Goal: Task Accomplishment & Management: Manage account settings

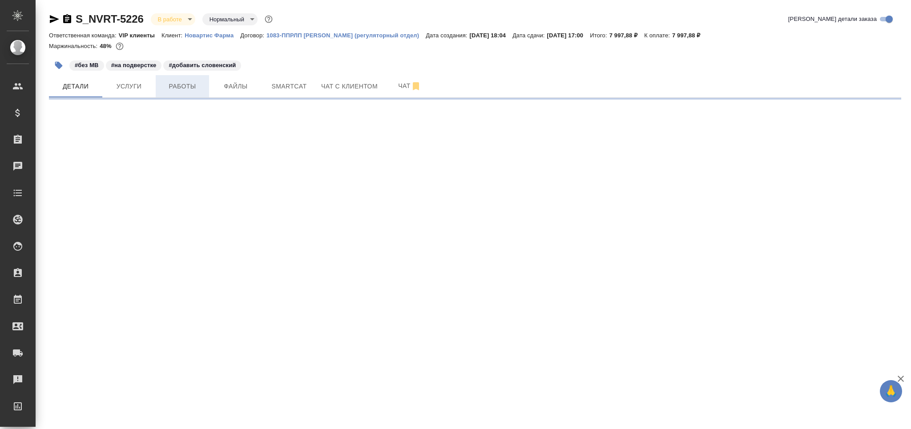
click at [201, 84] on span "Работы" at bounding box center [182, 86] width 43 height 11
select select "RU"
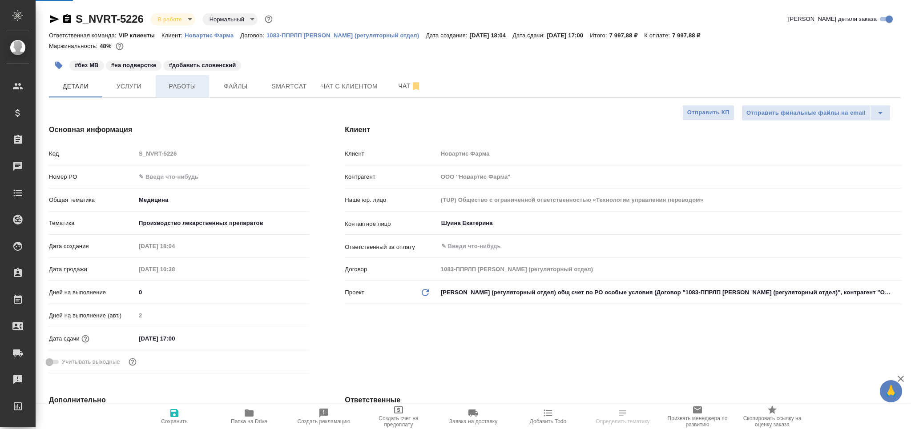
type textarea "x"
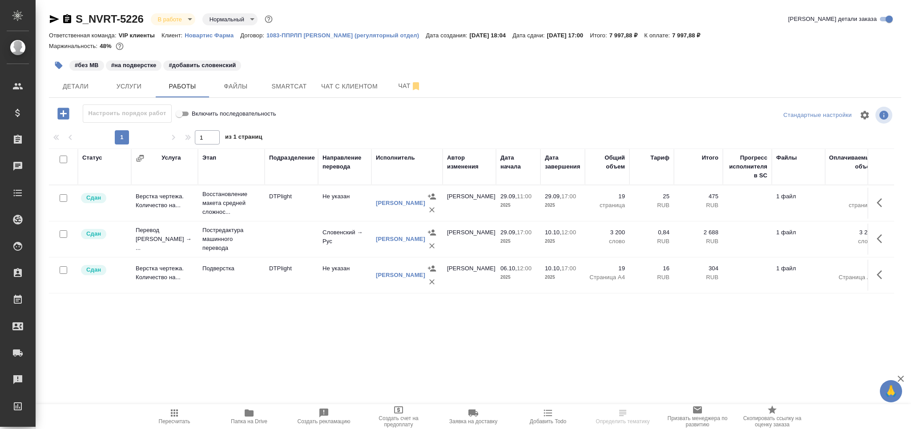
click at [56, 67] on icon "button" at bounding box center [58, 65] width 9 height 9
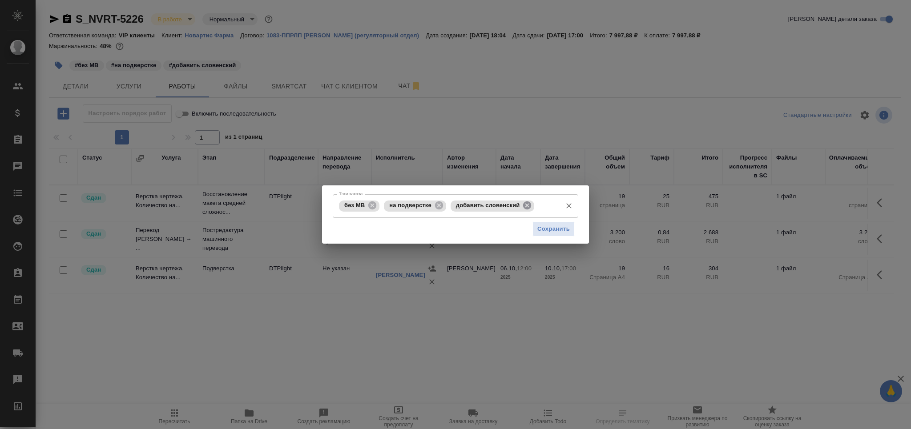
click at [524, 205] on icon at bounding box center [527, 205] width 8 height 8
click at [552, 224] on span "Сохранить" at bounding box center [553, 229] width 32 height 10
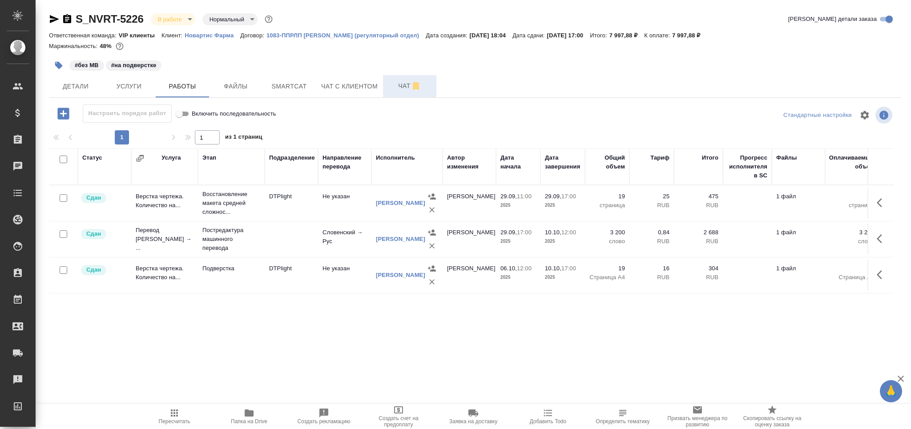
drag, startPoint x: 399, startPoint y: 84, endPoint x: 399, endPoint y: 89, distance: 5.3
click at [399, 84] on span "Чат" at bounding box center [409, 85] width 43 height 11
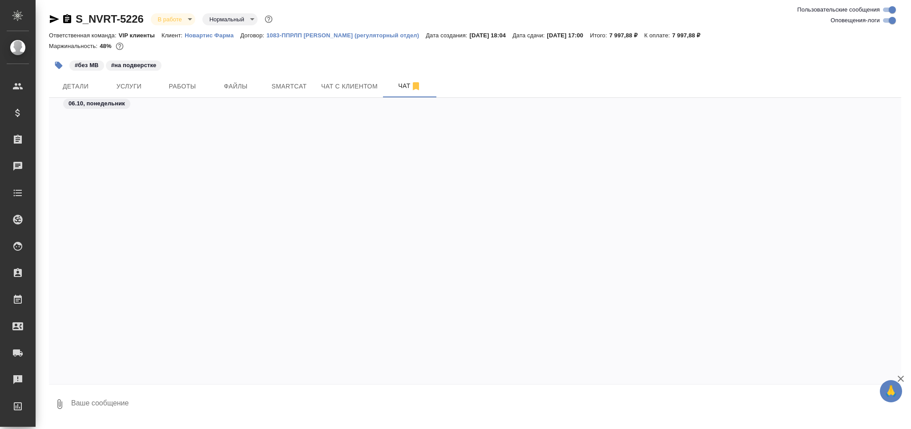
scroll to position [38827, 0]
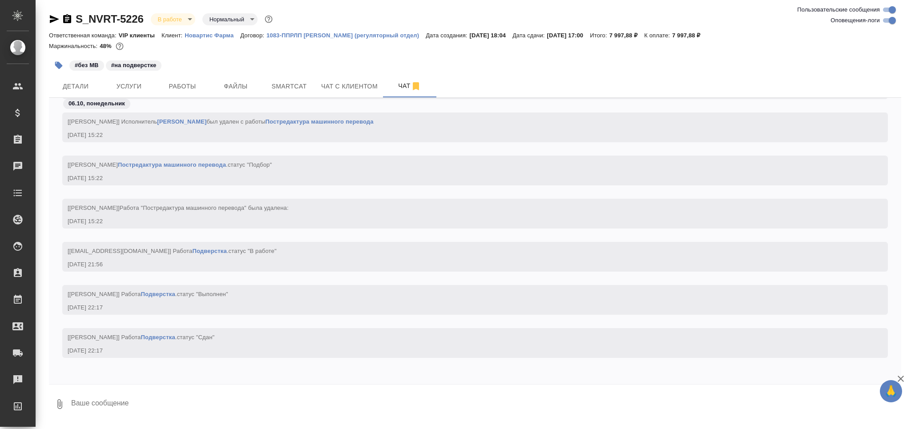
click at [111, 398] on textarea at bounding box center [485, 404] width 831 height 30
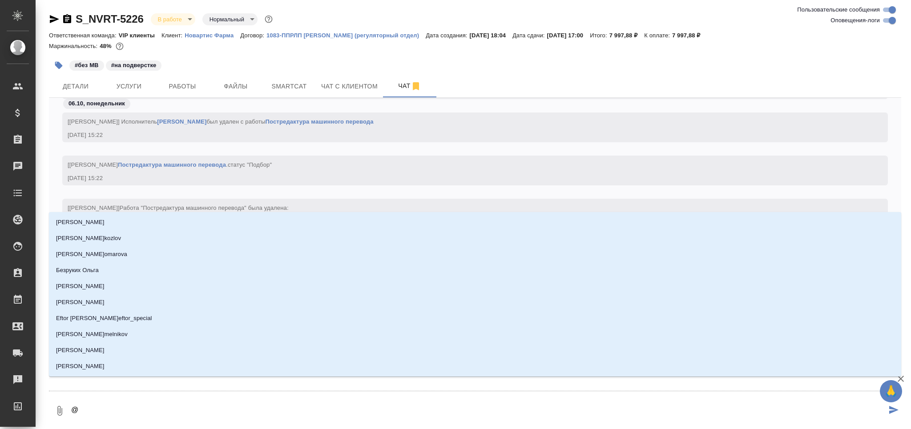
type textarea "@к"
type input "к"
type textarea "@ка"
type input "ка"
type textarea "@каю"
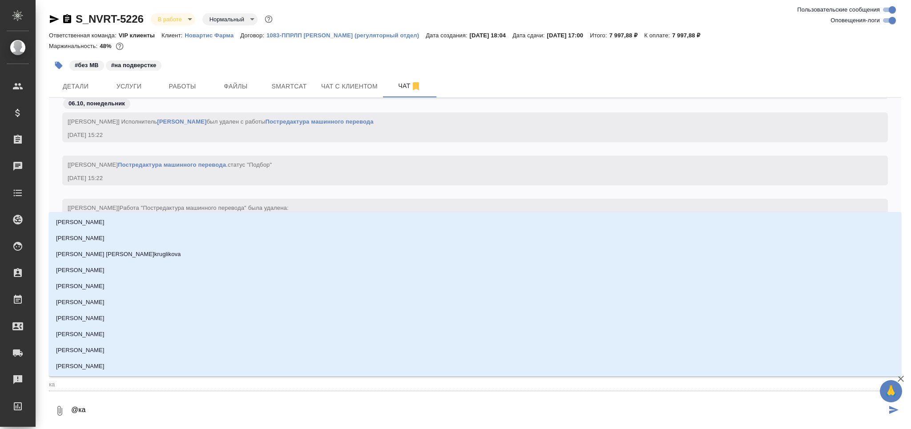
type input "каю"
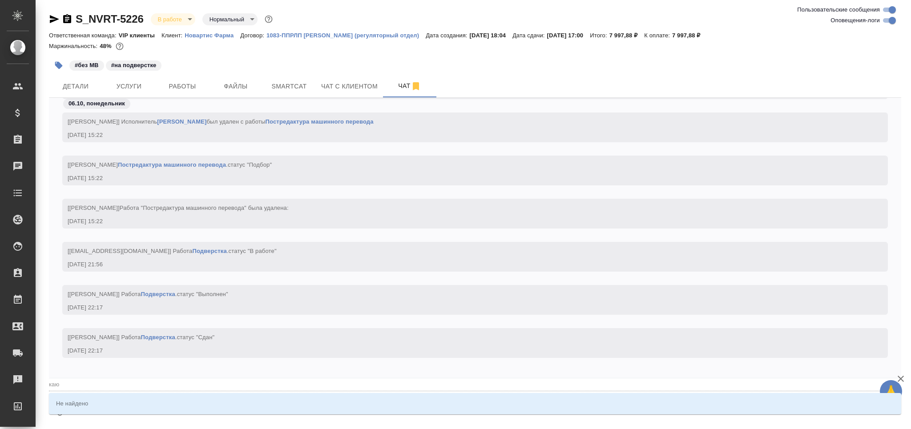
type textarea "@ка"
type input "ка"
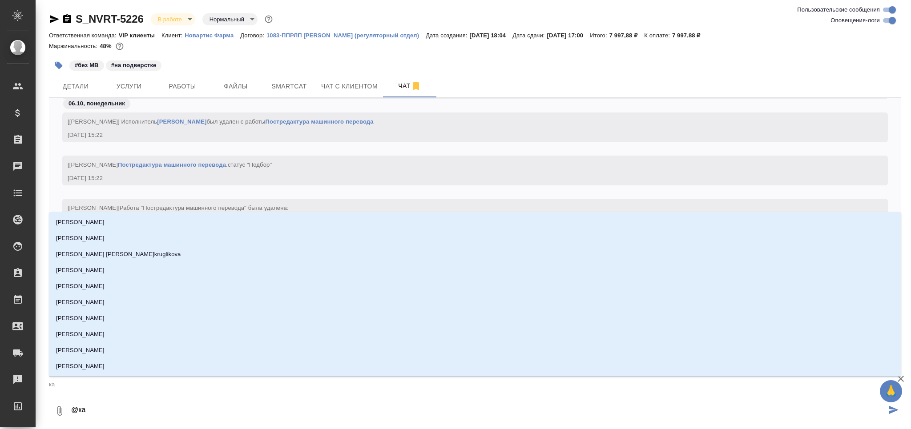
type textarea "@каб"
type input "каб"
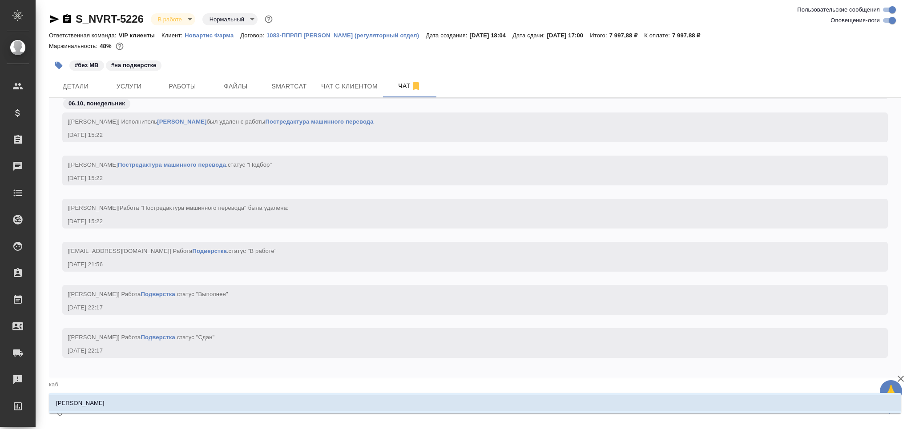
type textarea "@каба"
type input "каба"
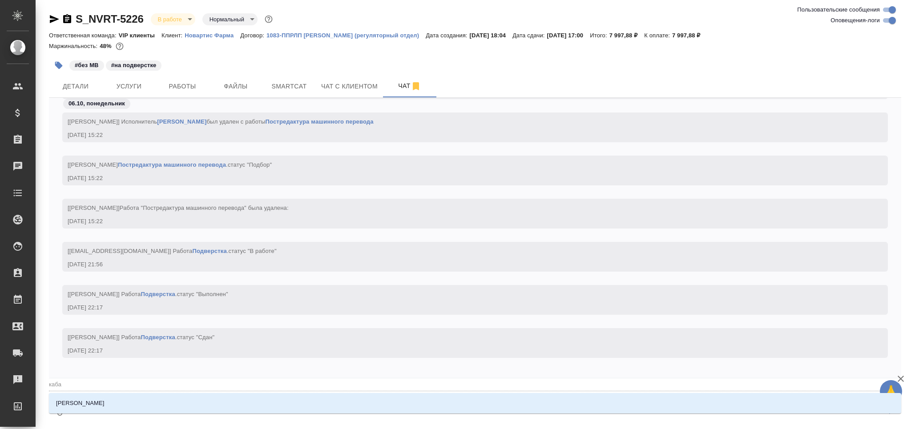
click at [111, 398] on li "[PERSON_NAME]" at bounding box center [475, 403] width 852 height 16
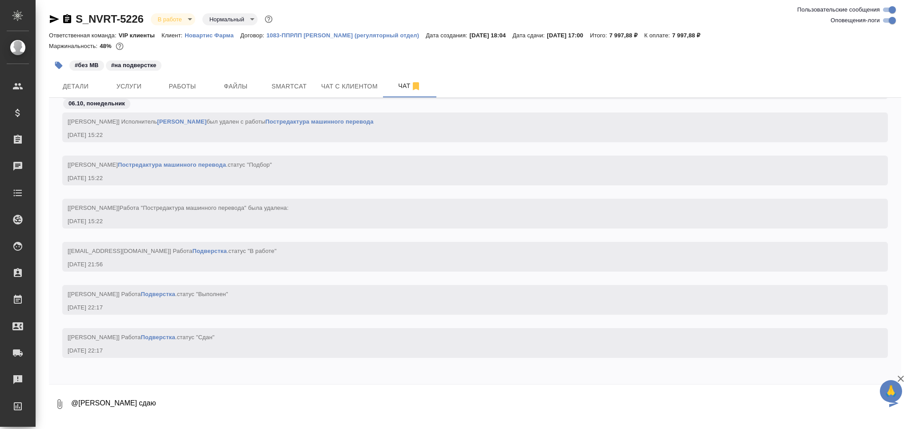
type textarea "@Кабаргина Анна сдаю"
paste textarea "https://drive.awatera.com/apps/files/files/10522057?dir=/Shares/Novartos_Pharma…"
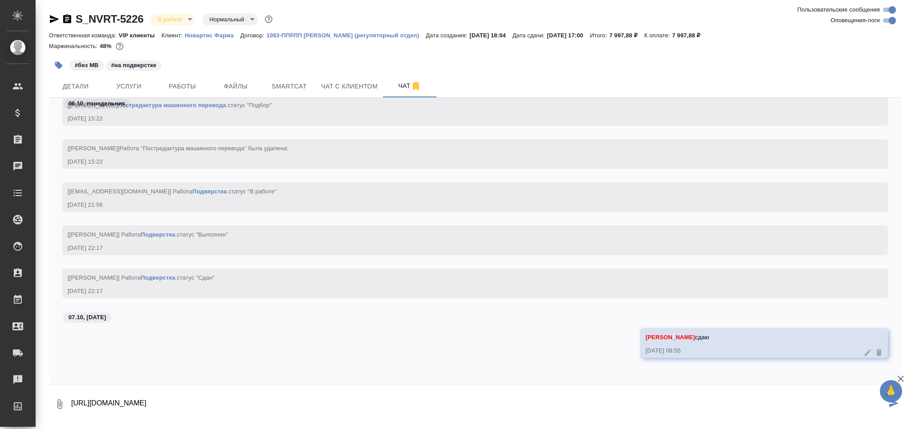
type textarea "https://drive.awatera.com/apps/files/files/10522057?dir=/Shares/Novartos_Pharma…"
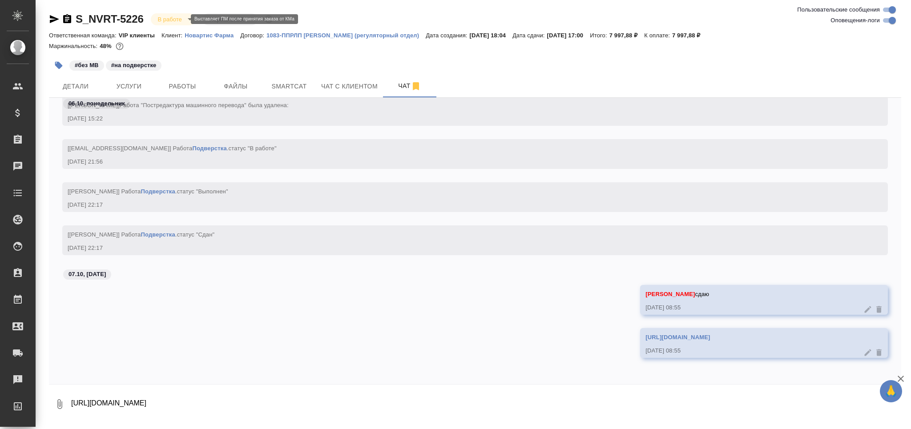
click at [167, 17] on body "🙏 .cls-1 fill:#fff; AWATERA Grabko Mariya Клиенты Спецификации Заказы 0 Чаты To…" at bounding box center [455, 214] width 911 height 429
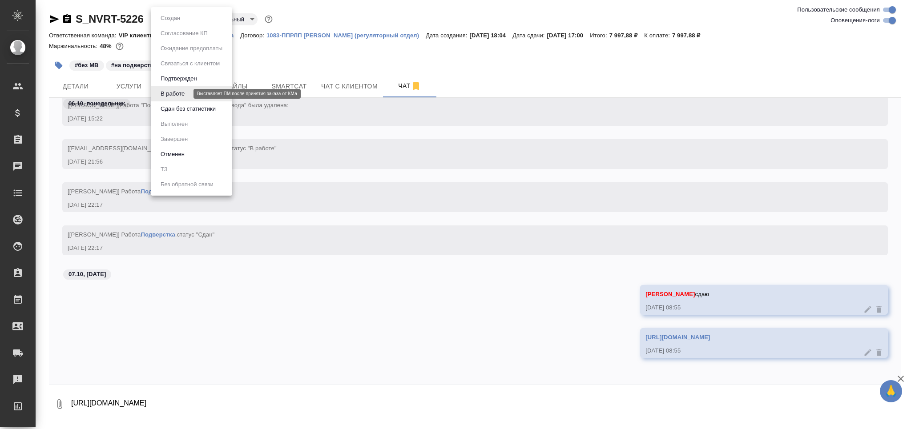
click at [180, 103] on li "Сдан без статистики" at bounding box center [191, 108] width 81 height 15
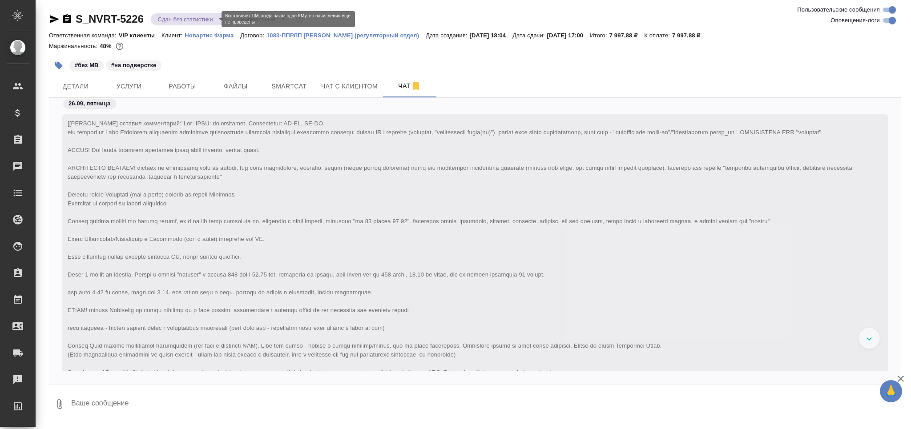
scroll to position [40894, 0]
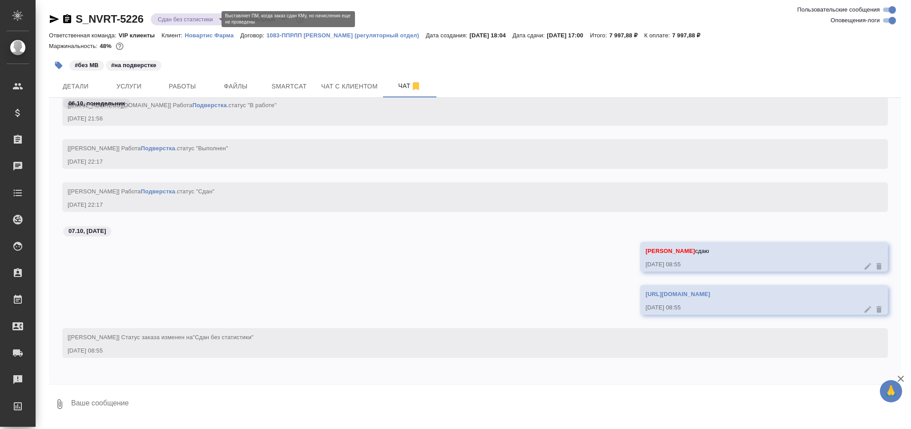
click at [178, 21] on body "🙏 .cls-1 fill:#fff; AWATERA Grabko Mariya Клиенты Спецификации Заказы 0 Чаты To…" at bounding box center [455, 214] width 911 height 429
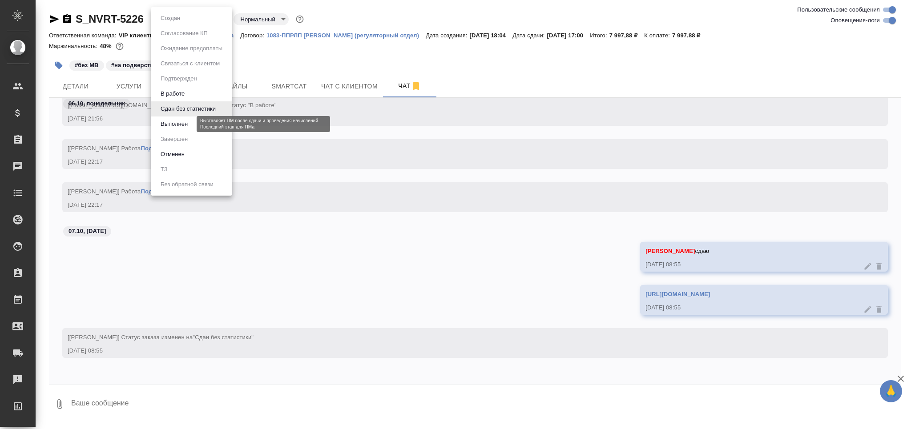
click at [184, 125] on button "Выполнен" at bounding box center [174, 124] width 32 height 10
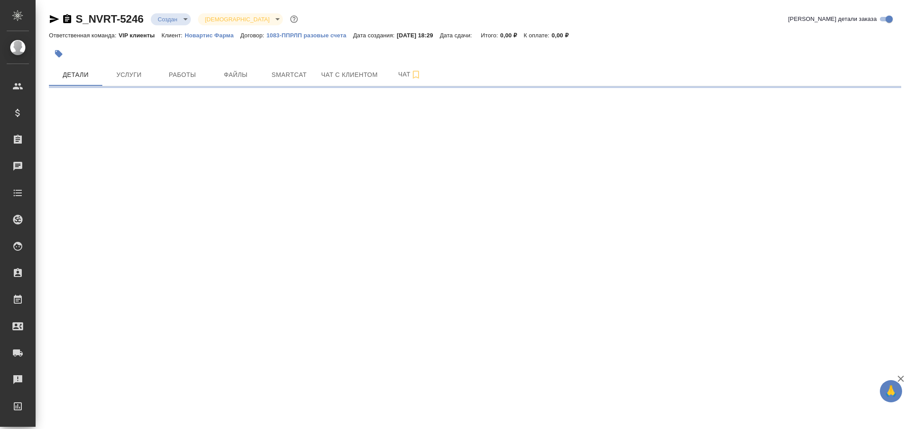
select select "RU"
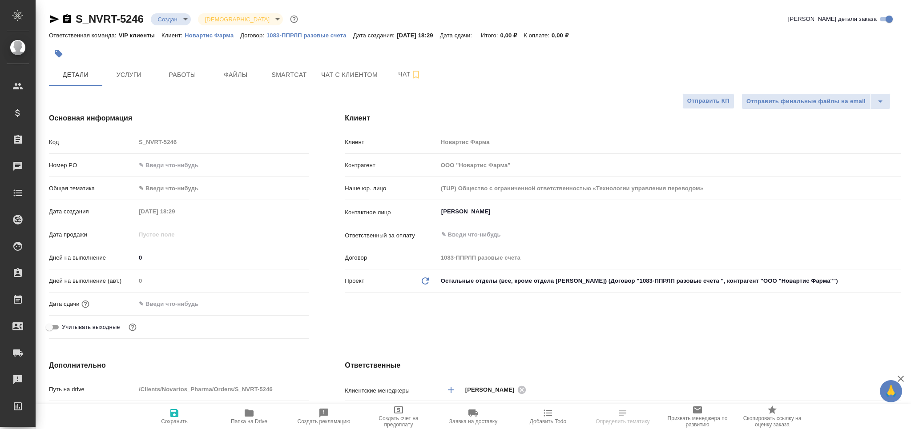
type textarea "x"
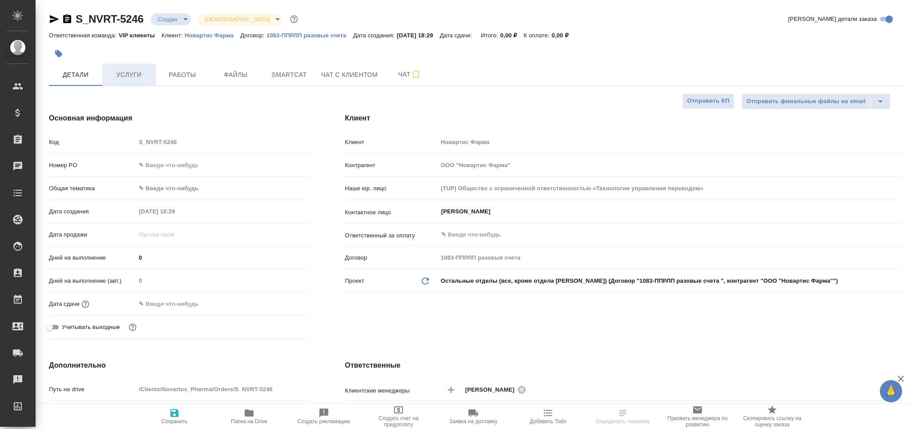
type textarea "x"
click at [142, 80] on button "Услуги" at bounding box center [128, 75] width 53 height 22
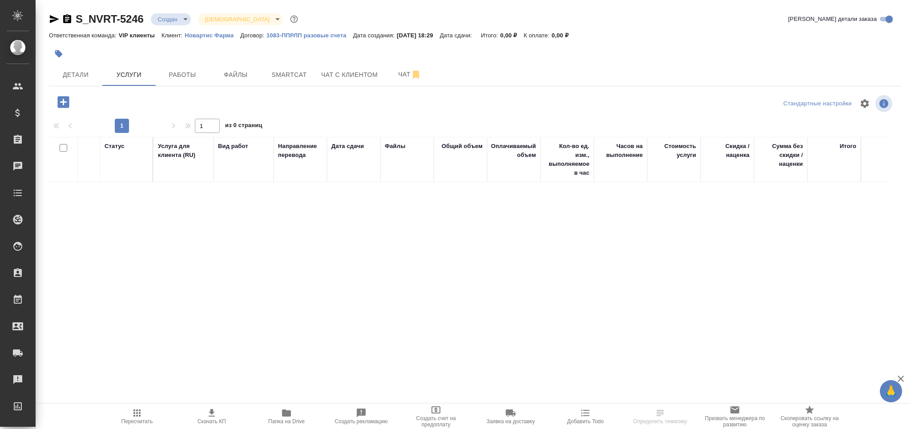
click at [285, 418] on icon "button" at bounding box center [286, 413] width 11 height 11
click at [56, 24] on icon "button" at bounding box center [54, 19] width 11 height 11
click at [88, 72] on span "Детали" at bounding box center [75, 74] width 43 height 11
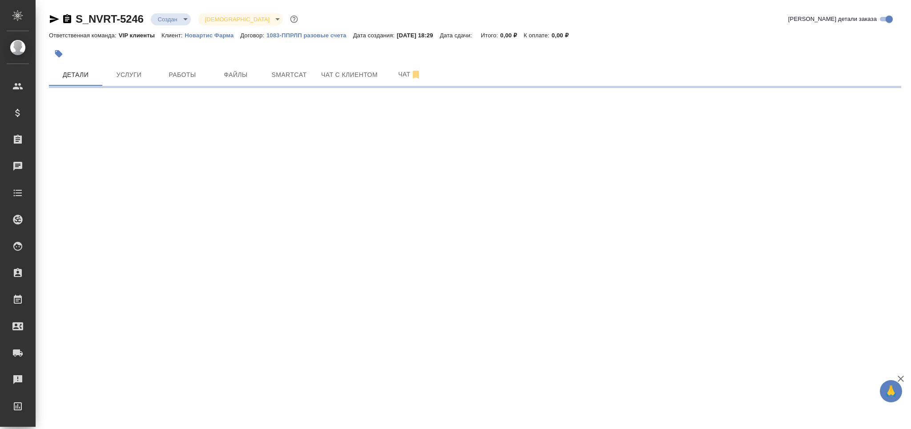
select select "RU"
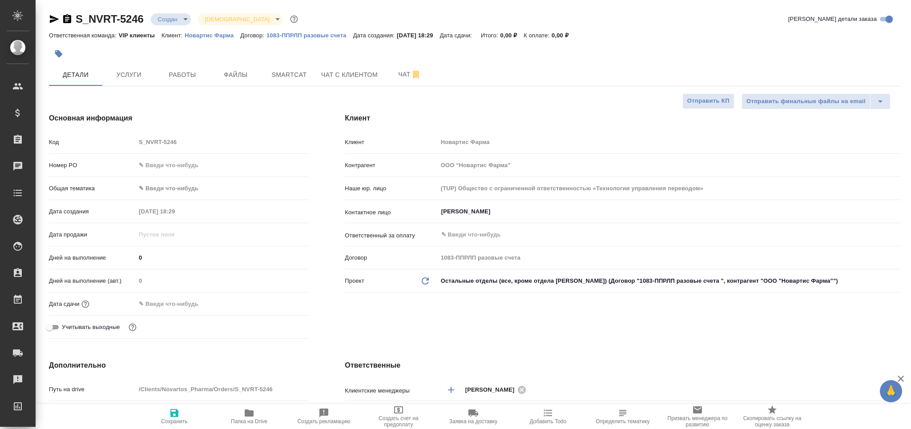
type textarea "x"
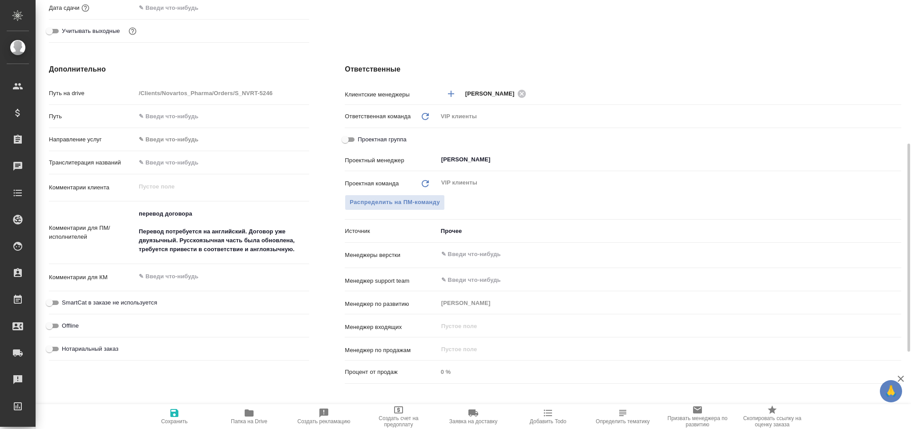
scroll to position [356, 0]
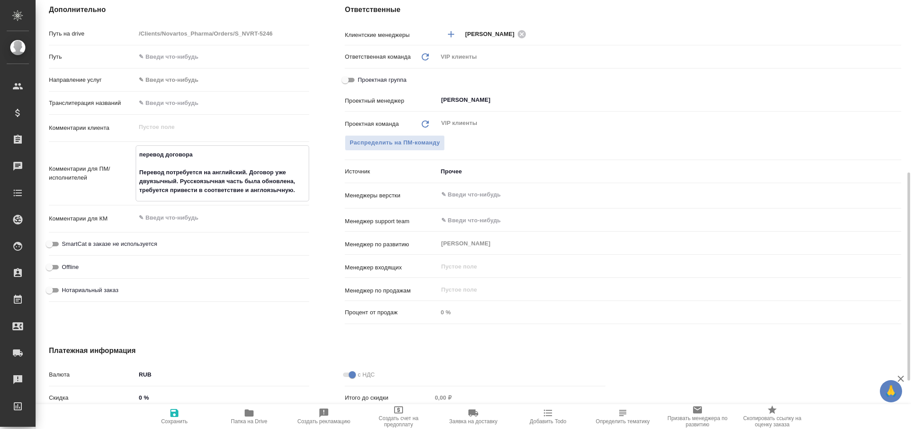
drag, startPoint x: 137, startPoint y: 153, endPoint x: 300, endPoint y: 195, distance: 168.6
click at [300, 193] on textarea "перевод договора Перевод потребуется на английский. Договор уже двуязычный. Рус…" at bounding box center [222, 172] width 173 height 51
type textarea "x"
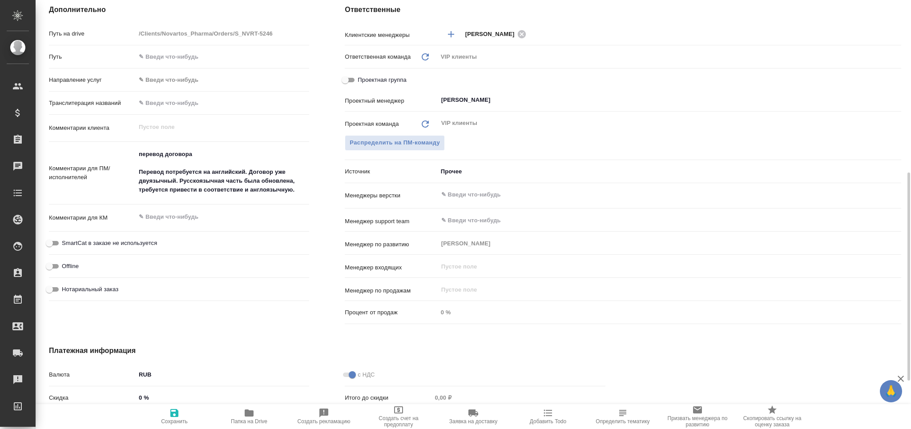
type textarea "x"
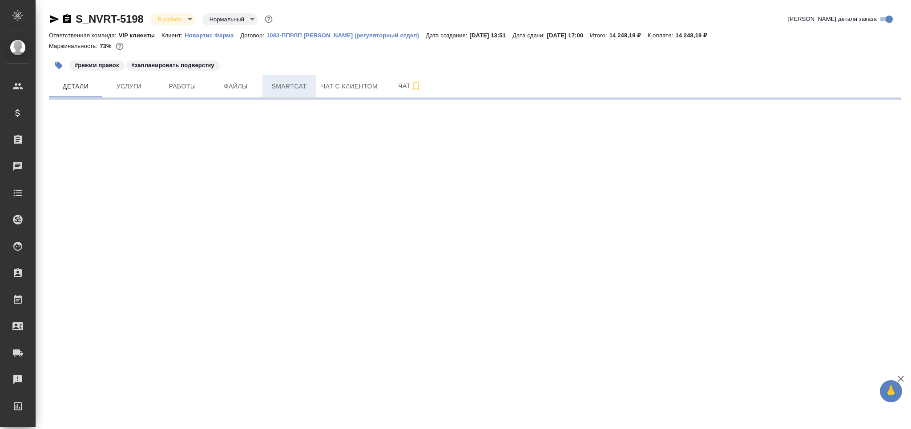
click at [285, 83] on span "Smartcat" at bounding box center [289, 86] width 43 height 11
select select "RU"
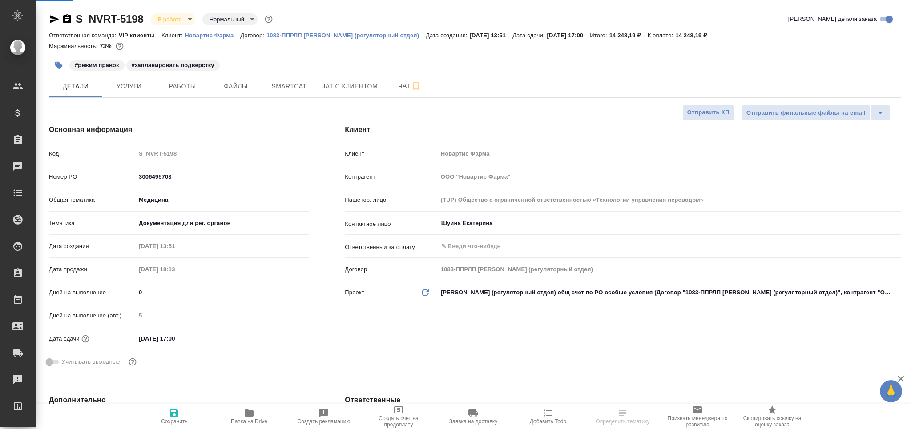
type textarea "x"
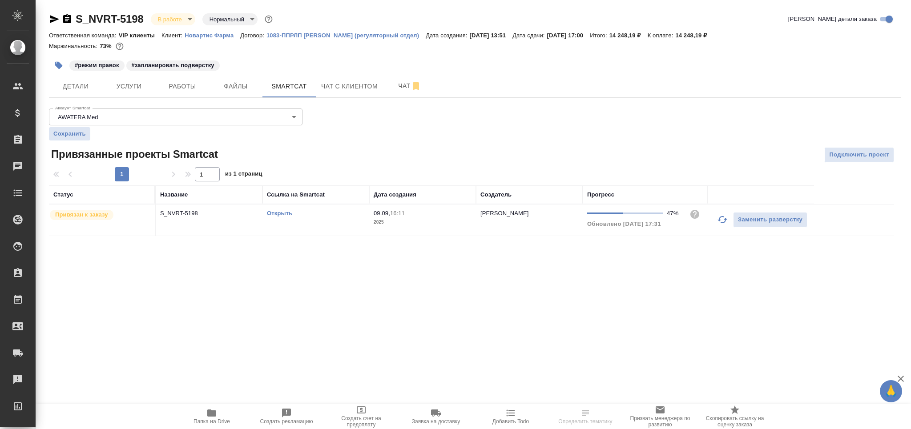
click at [720, 221] on icon "button" at bounding box center [722, 219] width 10 height 7
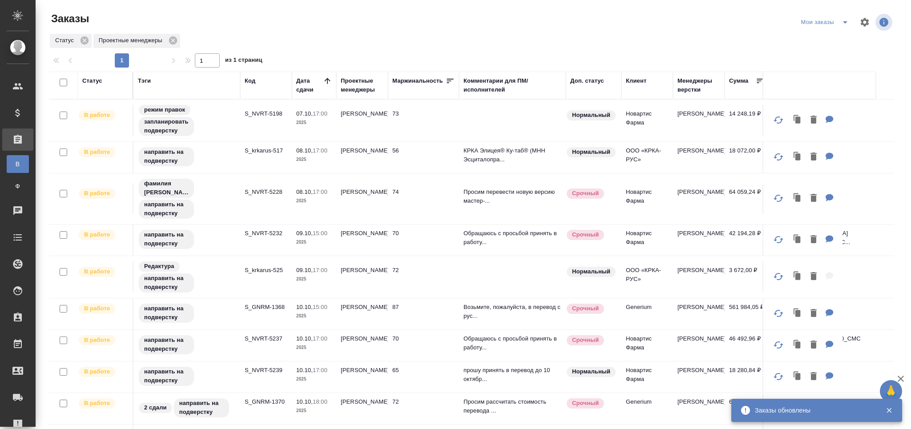
click at [890, 409] on icon "button" at bounding box center [888, 410] width 5 height 5
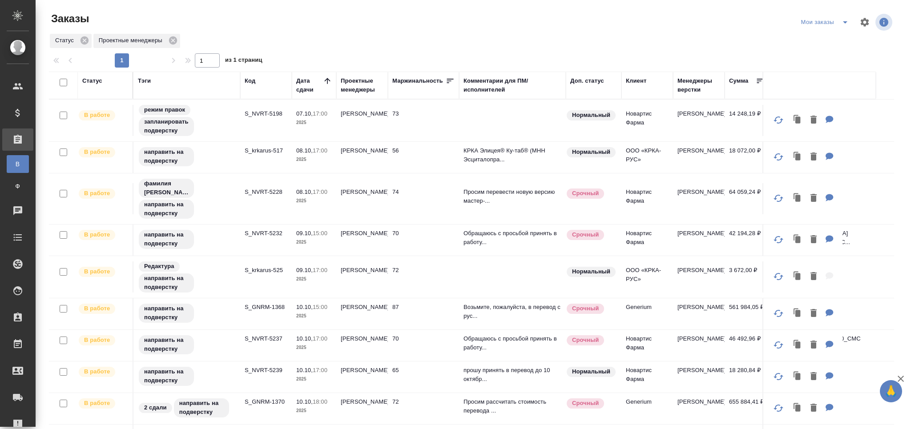
click at [902, 378] on icon "button" at bounding box center [900, 379] width 11 height 11
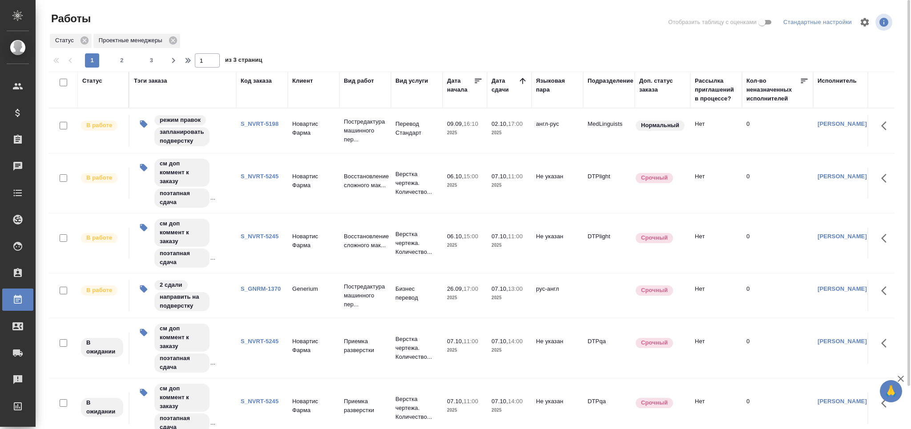
scroll to position [47, 0]
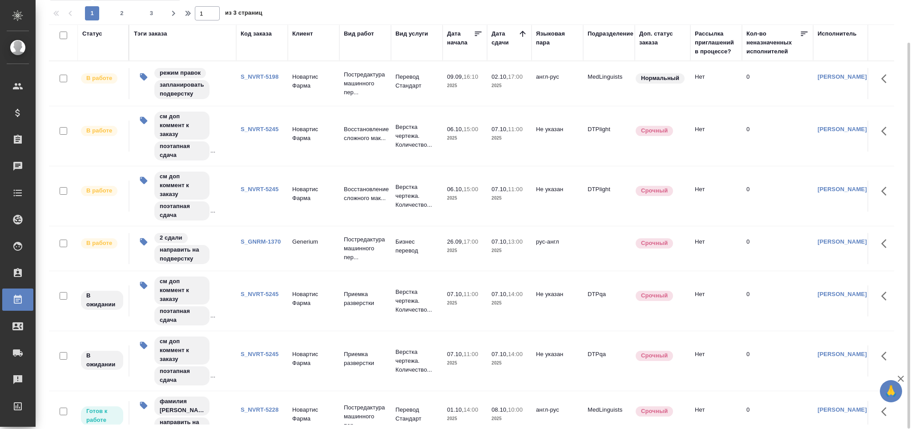
click at [257, 240] on link "S_GNRM-1370" at bounding box center [261, 241] width 40 height 7
click at [261, 367] on td "S_NVRT-5245" at bounding box center [262, 361] width 52 height 31
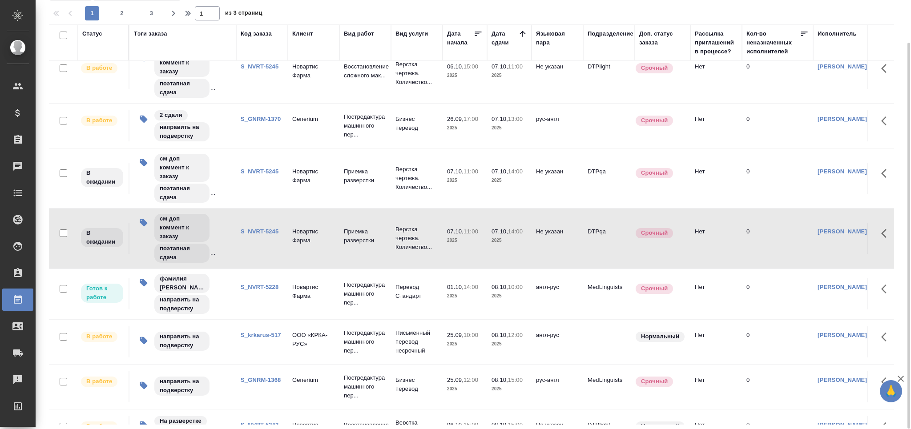
scroll to position [132, 0]
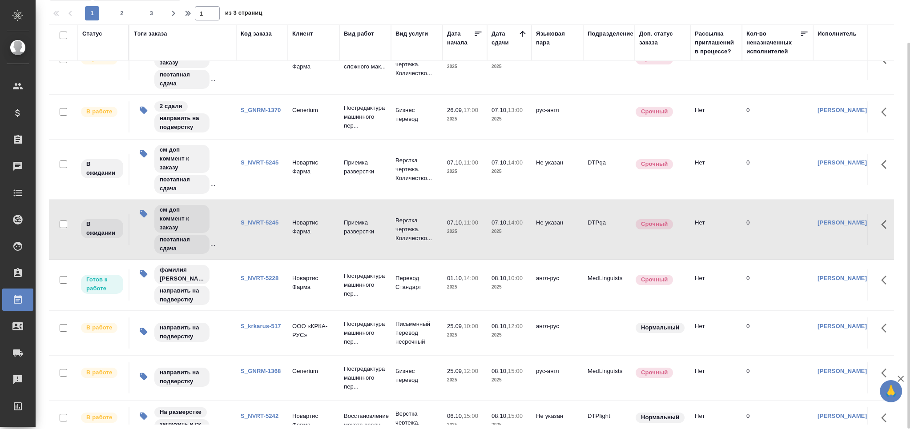
click at [252, 292] on td "S_NVRT-5228" at bounding box center [262, 284] width 52 height 31
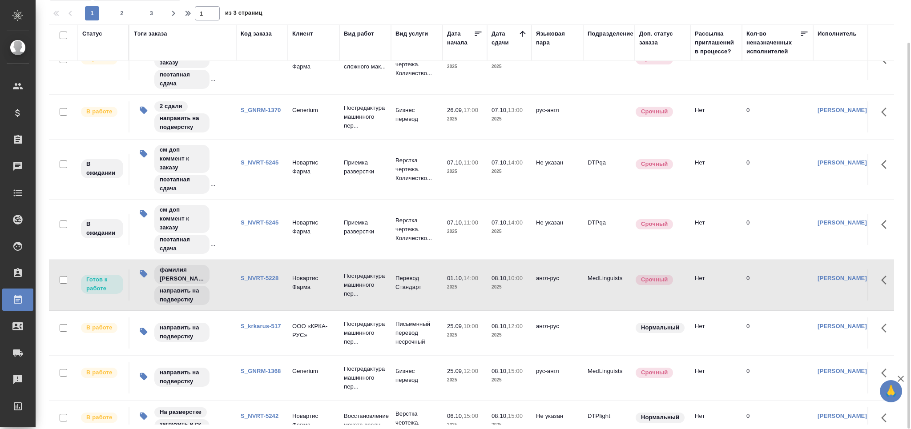
click at [258, 279] on link "S_NVRT-5228" at bounding box center [260, 278] width 38 height 7
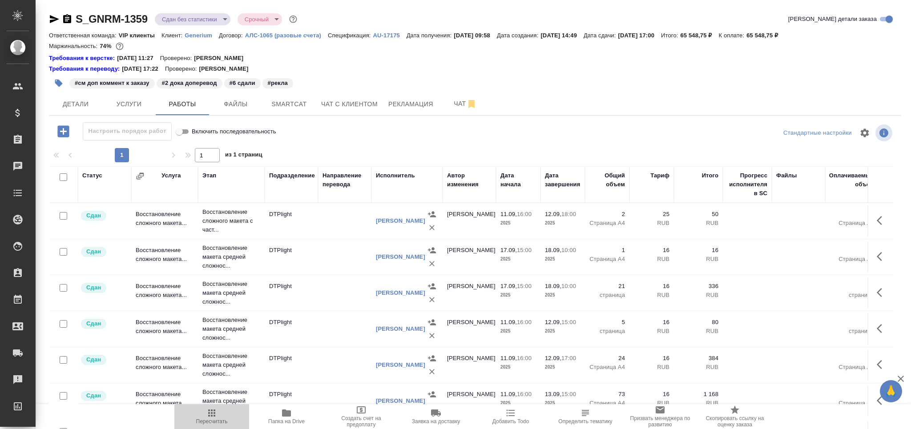
click at [208, 416] on icon "button" at bounding box center [211, 413] width 7 height 7
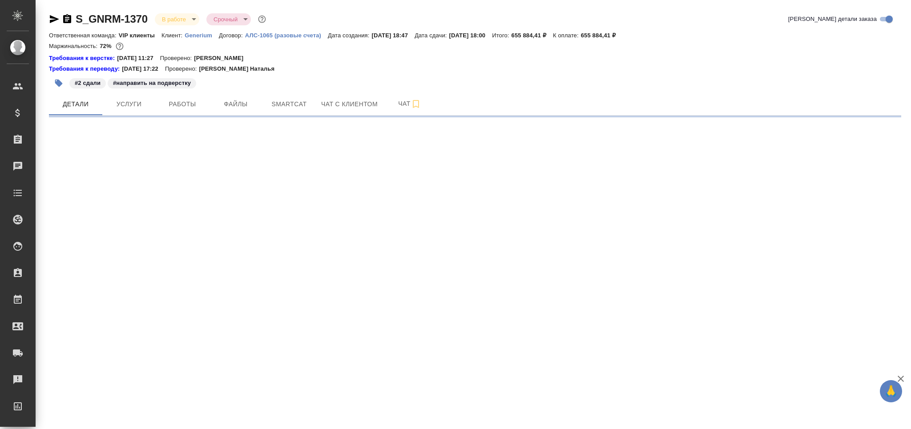
click at [276, 109] on span "Smartcat" at bounding box center [289, 104] width 43 height 11
select select "RU"
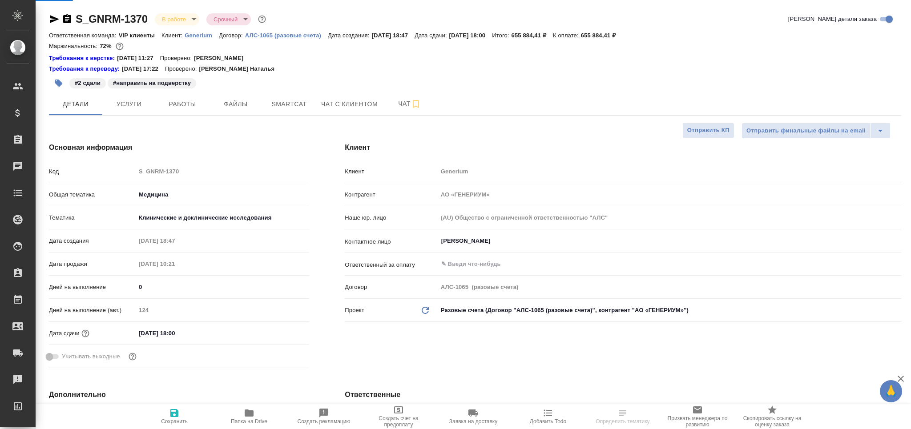
type textarea "x"
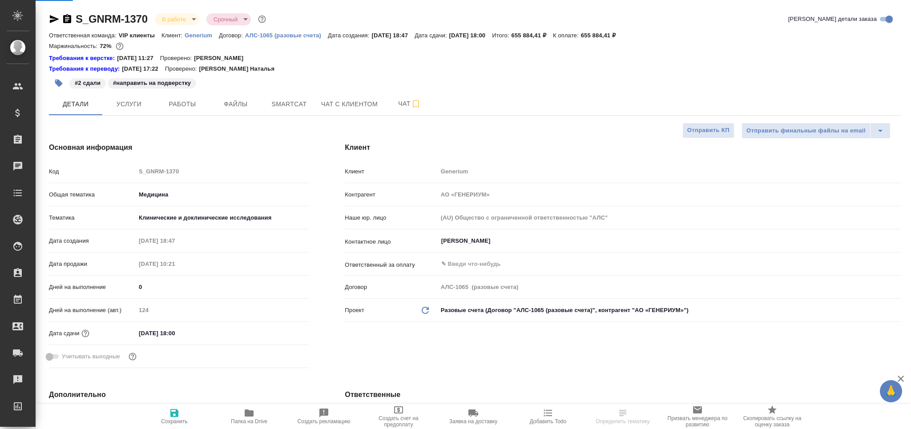
type textarea "x"
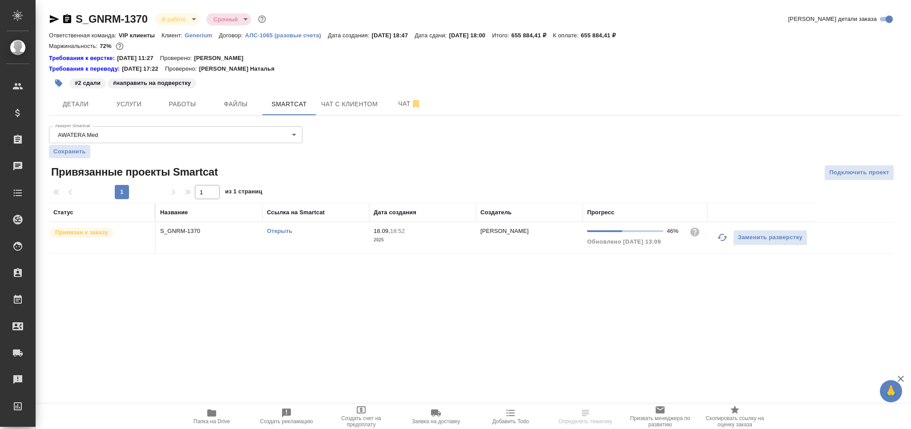
click at [283, 232] on link "Открыть" at bounding box center [279, 231] width 25 height 7
click at [172, 104] on span "Работы" at bounding box center [182, 104] width 43 height 11
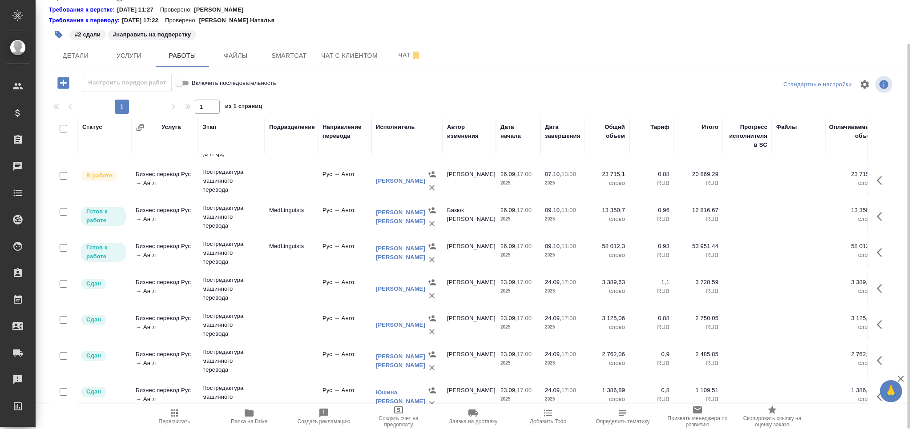
scroll to position [242, 0]
click at [208, 220] on p "Постредактура машинного перевода" at bounding box center [231, 218] width 58 height 27
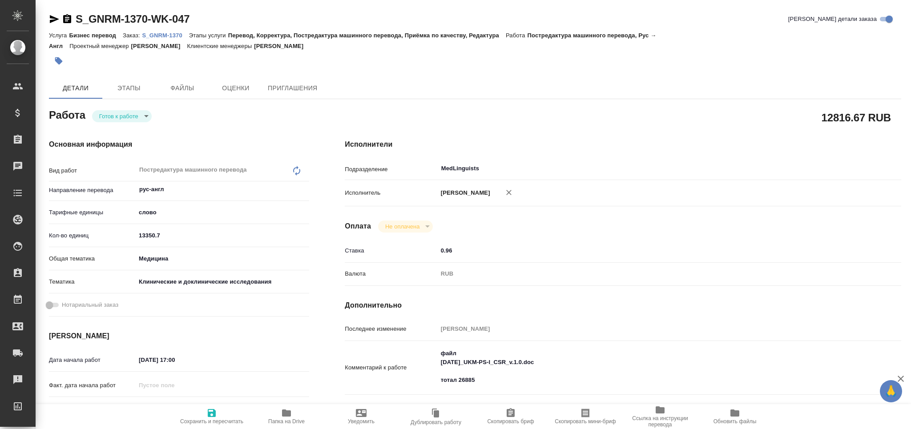
type textarea "x"
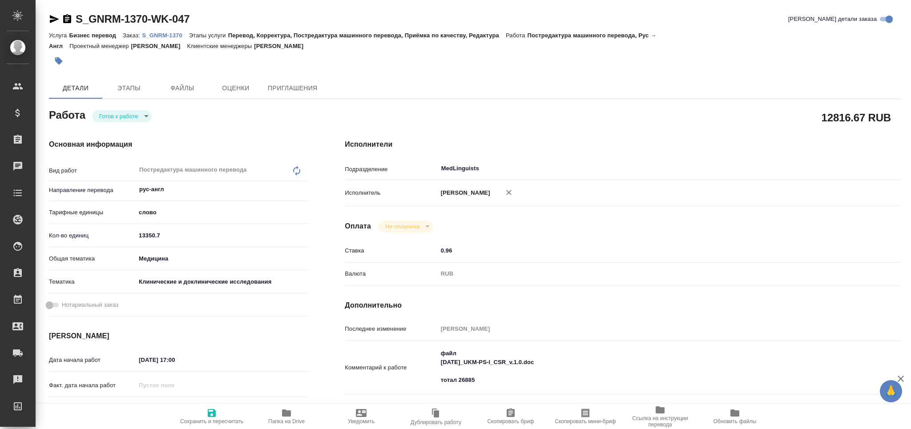
type textarea "x"
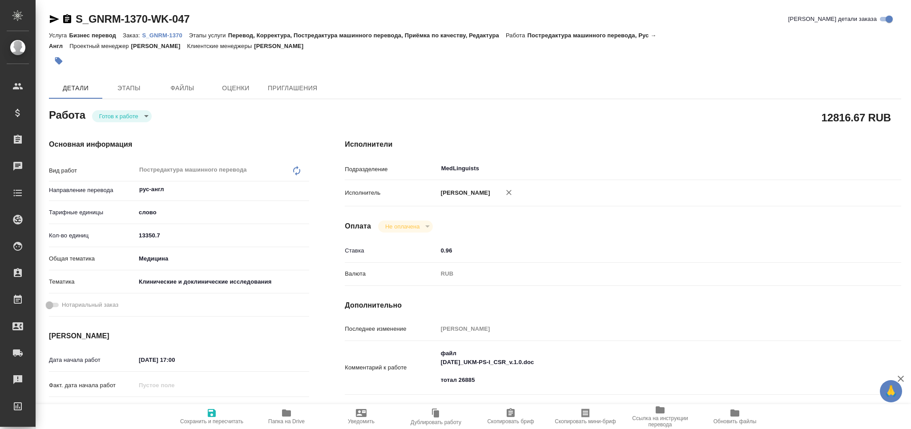
type textarea "x"
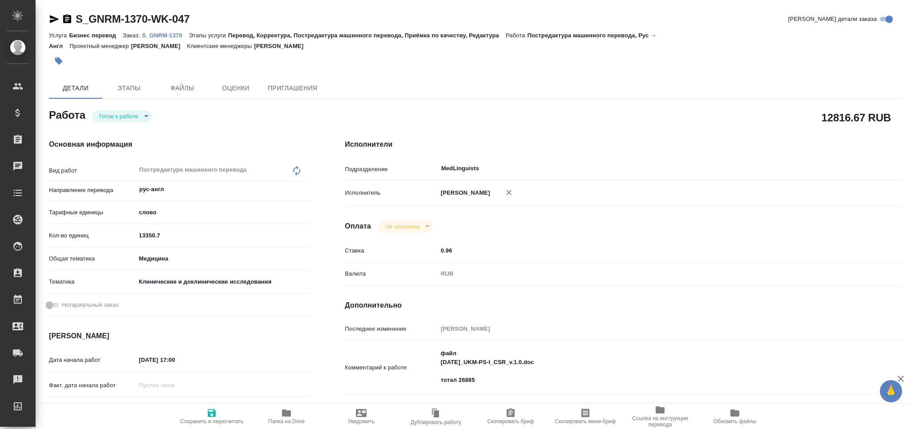
type textarea "x"
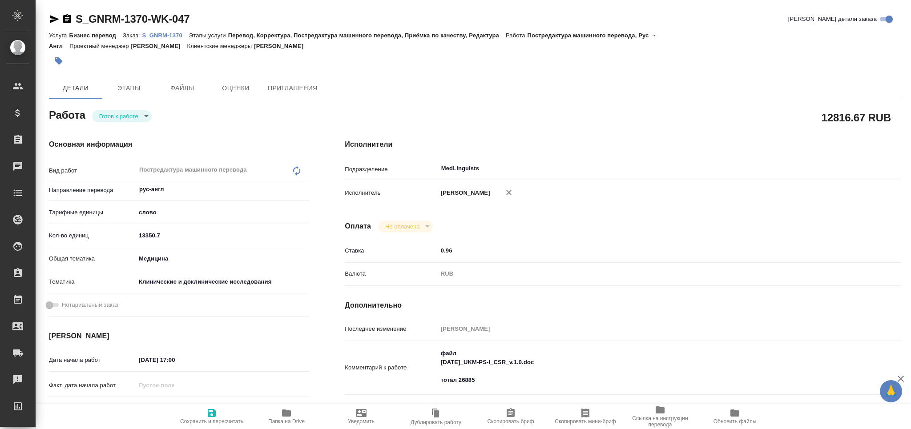
type textarea "x"
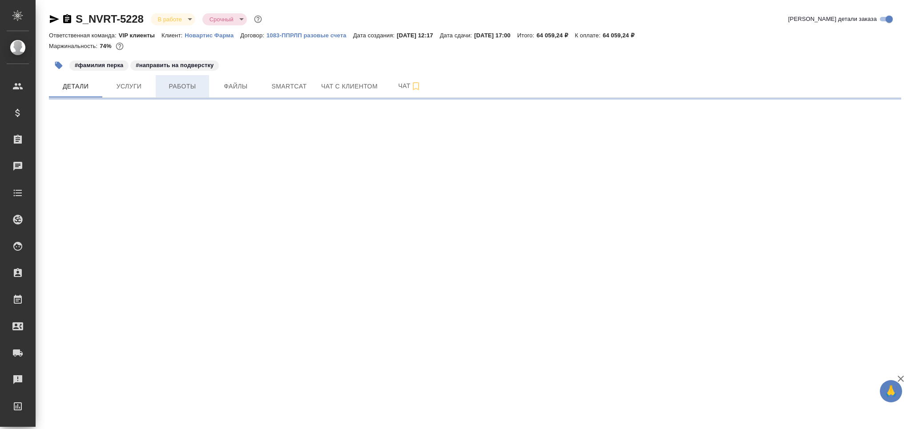
click at [189, 82] on span "Работы" at bounding box center [182, 86] width 43 height 11
select select "RU"
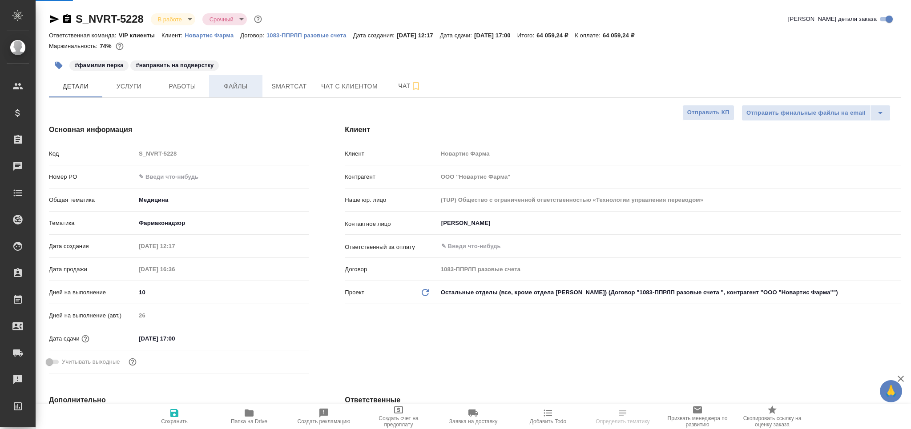
type textarea "x"
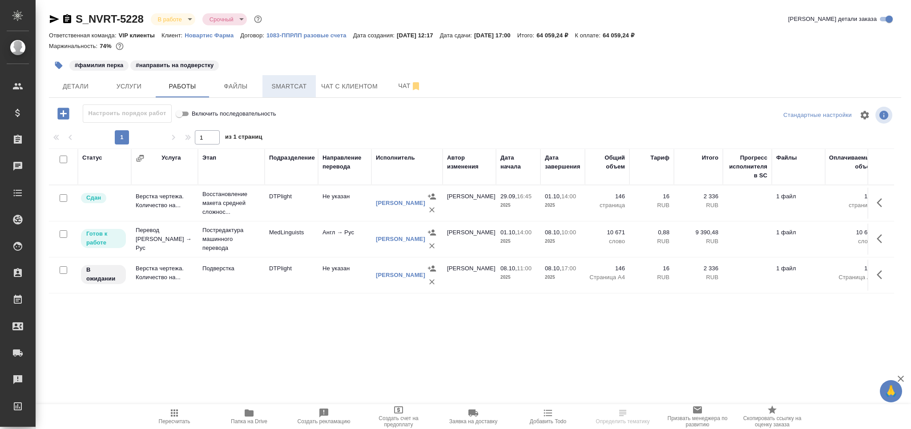
click at [293, 86] on span "Smartcat" at bounding box center [289, 86] width 43 height 11
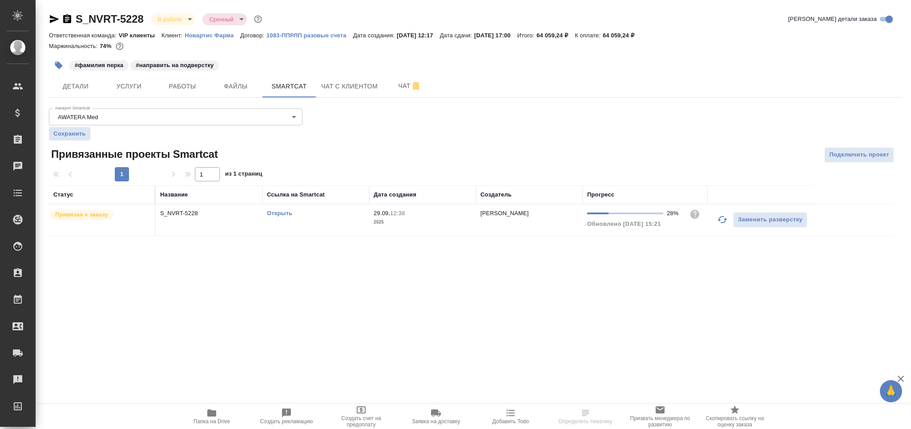
click at [720, 221] on icon "button" at bounding box center [722, 219] width 11 height 11
